Goal: Information Seeking & Learning: Compare options

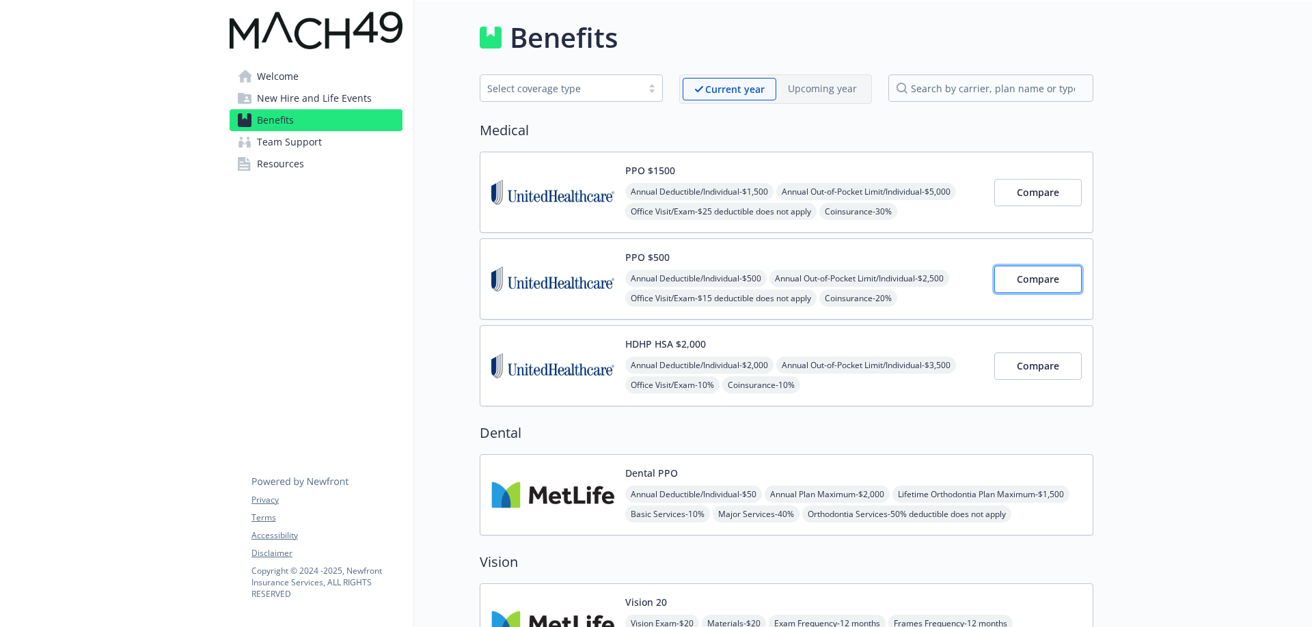
click at [1025, 280] on span "Compare" at bounding box center [1038, 279] width 42 height 13
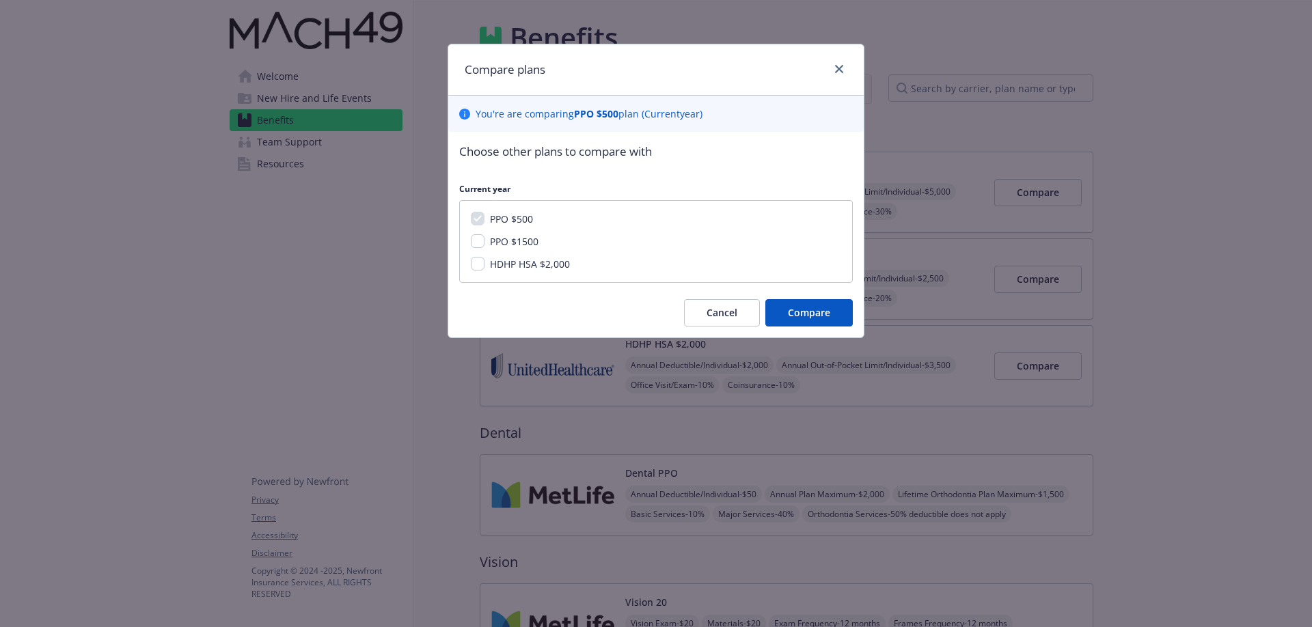
click at [525, 245] on span "PPO $1500" at bounding box center [514, 241] width 49 height 13
click at [484, 245] on input "PPO $1500" at bounding box center [478, 241] width 14 height 14
checkbox input "true"
click at [802, 305] on button "Compare" at bounding box center [808, 312] width 87 height 27
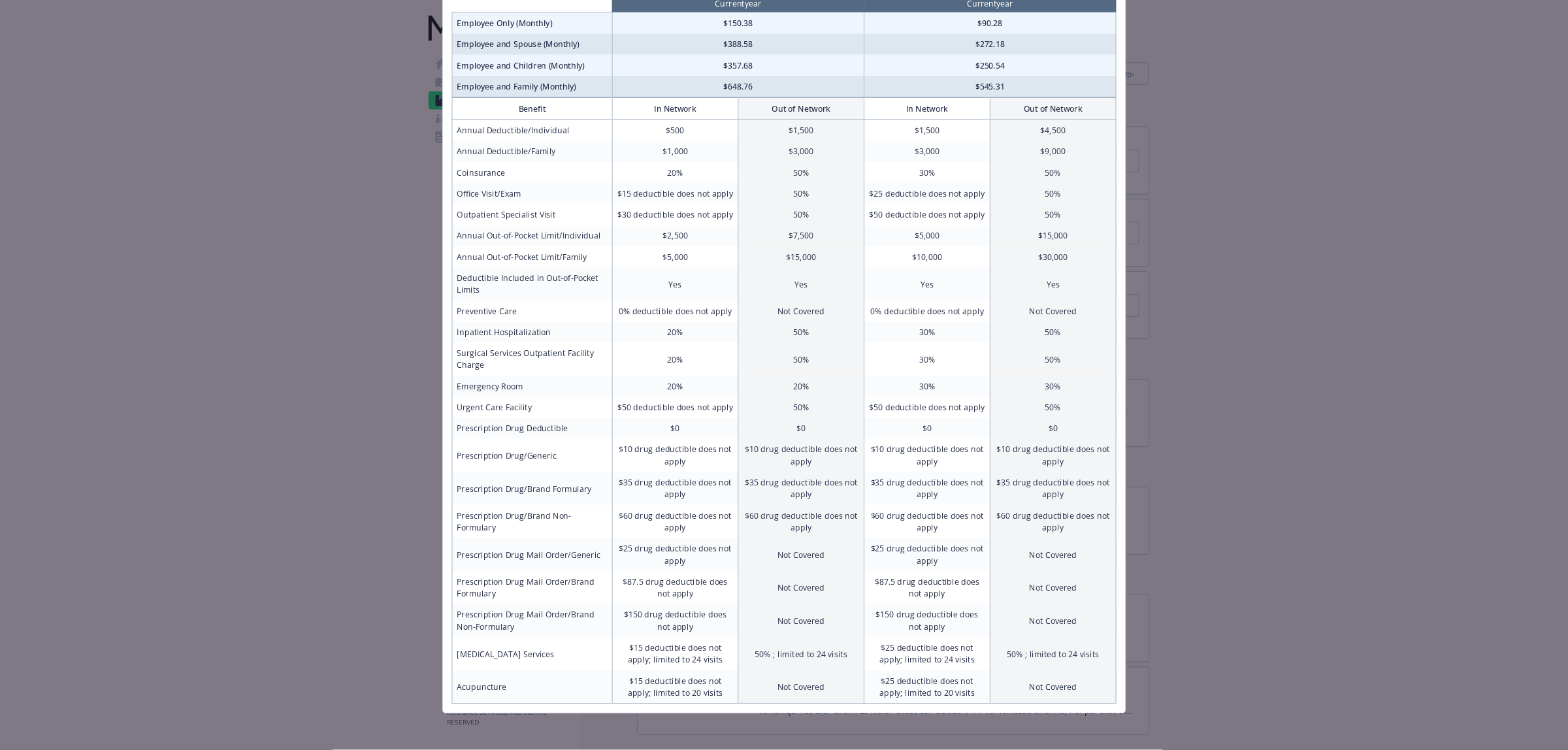
scroll to position [122, 0]
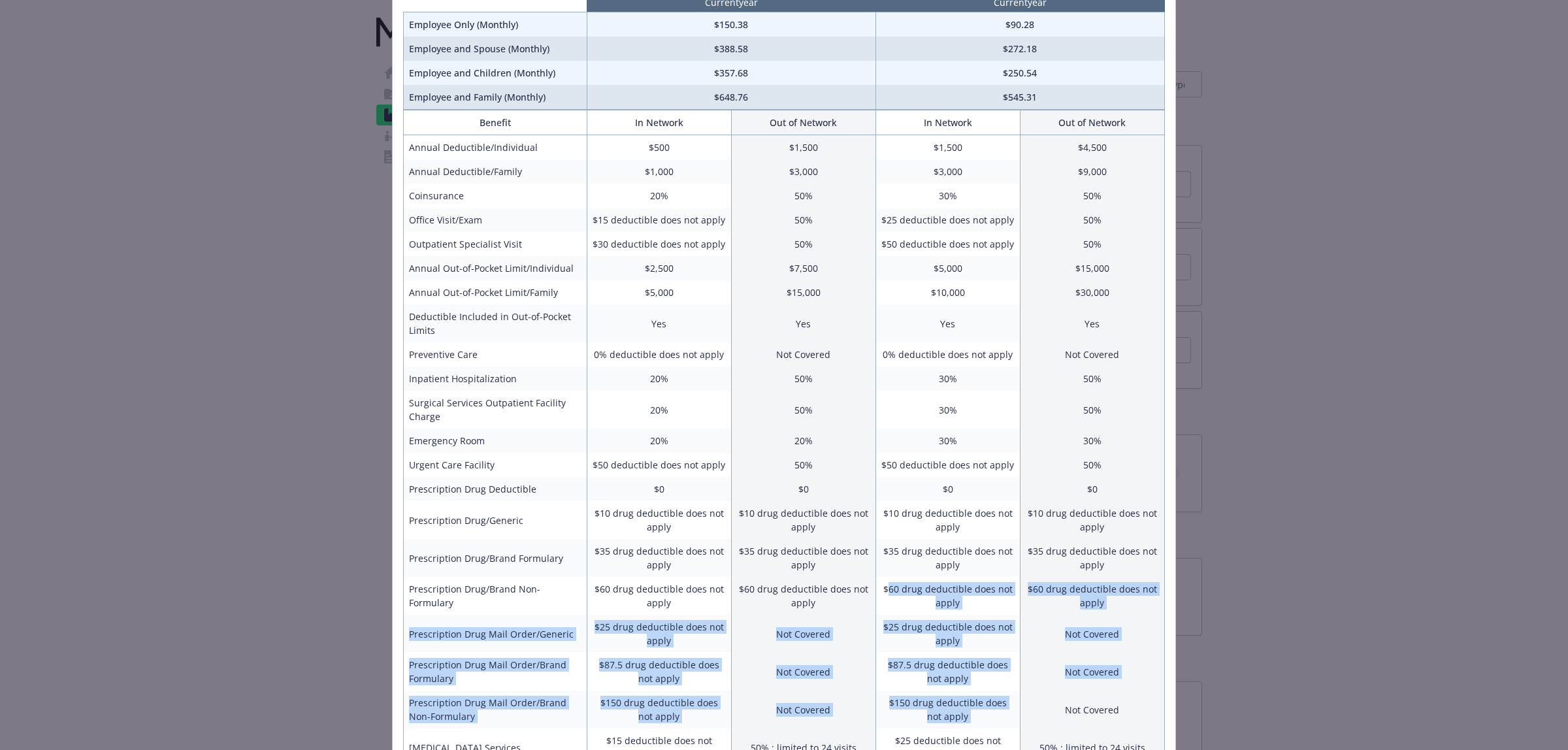
drag, startPoint x: 1065, startPoint y: 703, endPoint x: 910, endPoint y: 569, distance: 204.9
click at [891, 585] on tbody "Annual Deductible/Individual $500 $1,500 $1,500 $4,500 Annual Deductible/Family…" at bounding box center [784, 470] width 761 height 670
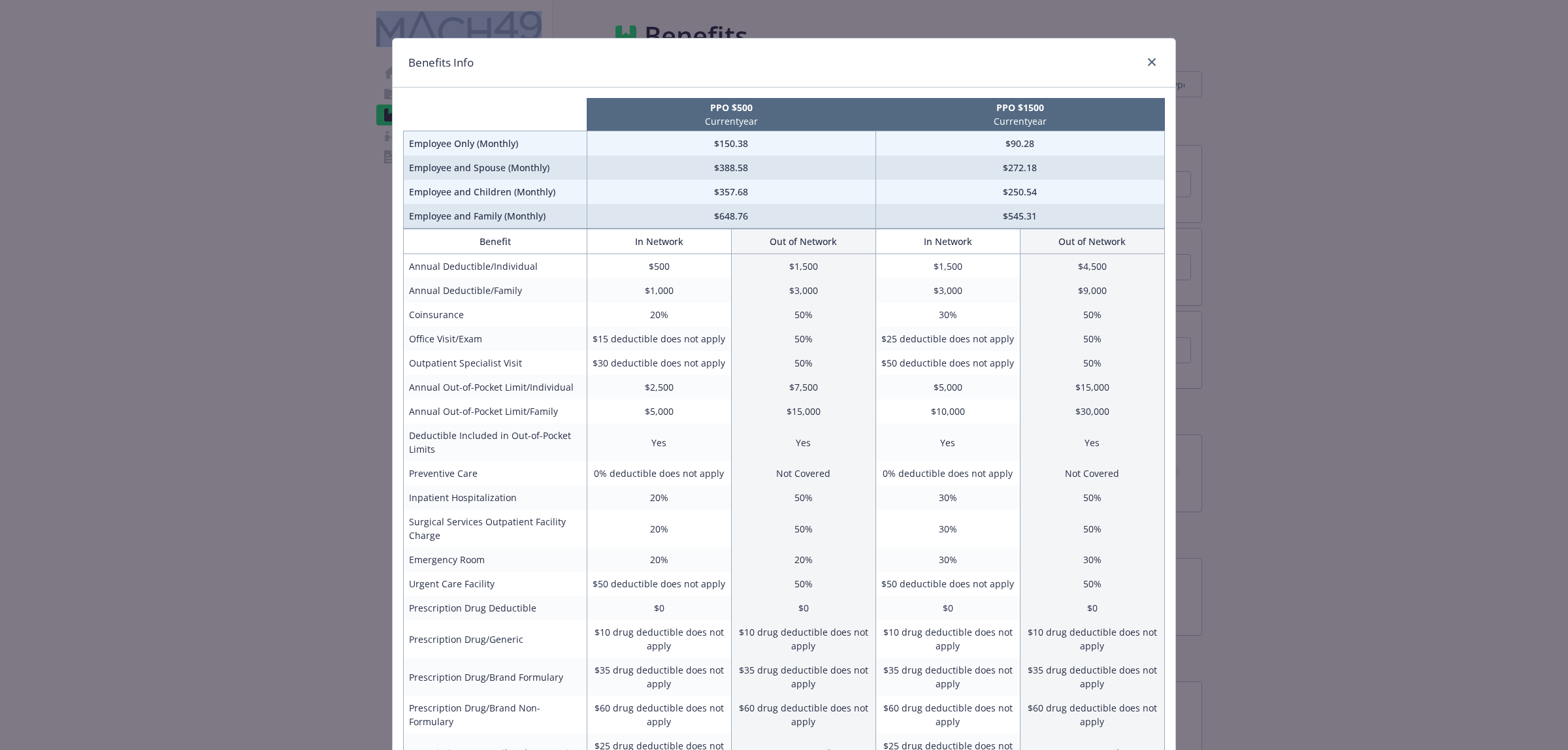
scroll to position [0, 0]
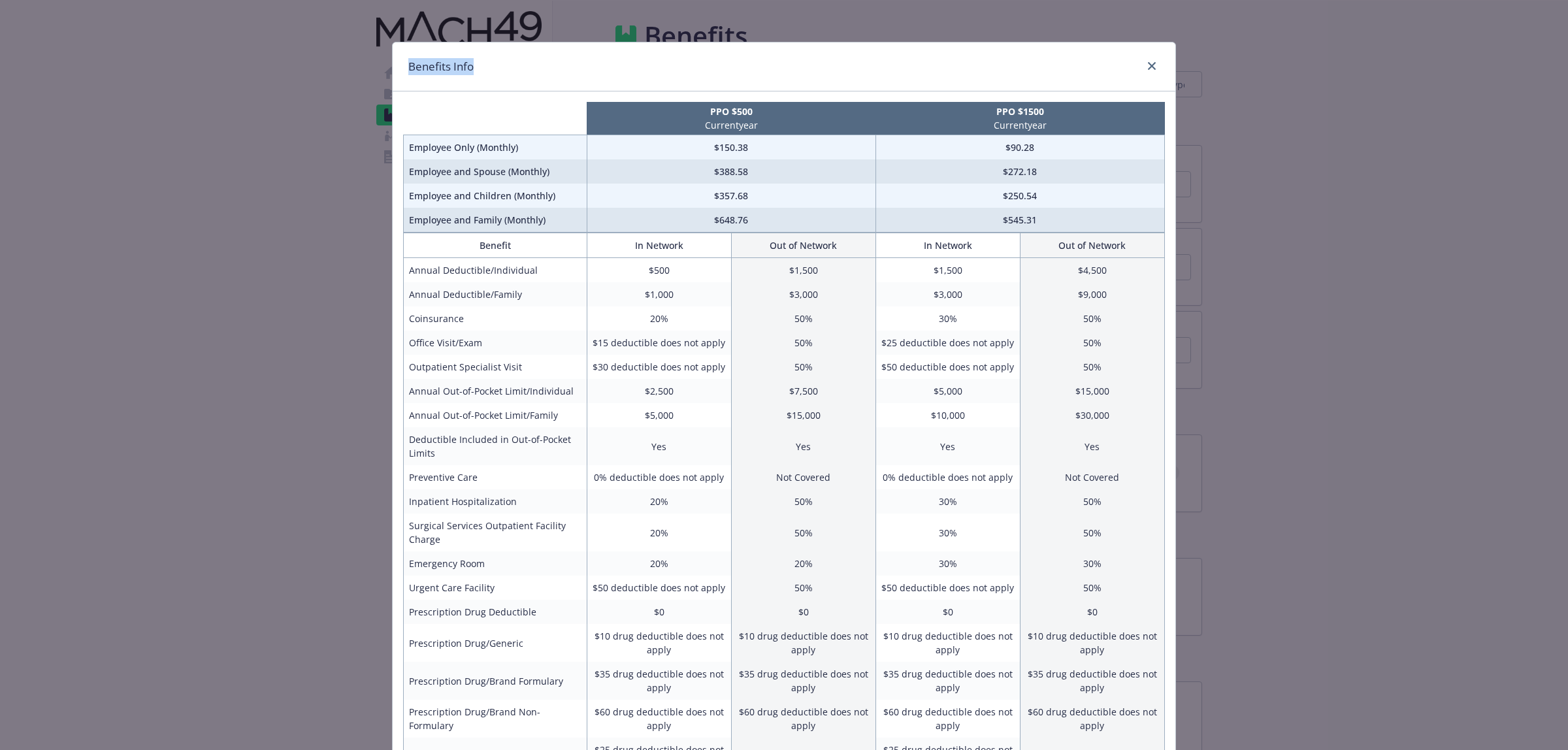
drag, startPoint x: 1145, startPoint y: 682, endPoint x: 402, endPoint y: 80, distance: 956.3
click at [402, 80] on div "Benefits Info PPO $500 Current year PPO $1500 Current year Employee Only (Month…" at bounding box center [784, 491] width 784 height 897
copy div "Benefits Info"
click at [1153, 73] on link "close" at bounding box center [1151, 66] width 15 height 15
